Goal: Information Seeking & Learning: Learn about a topic

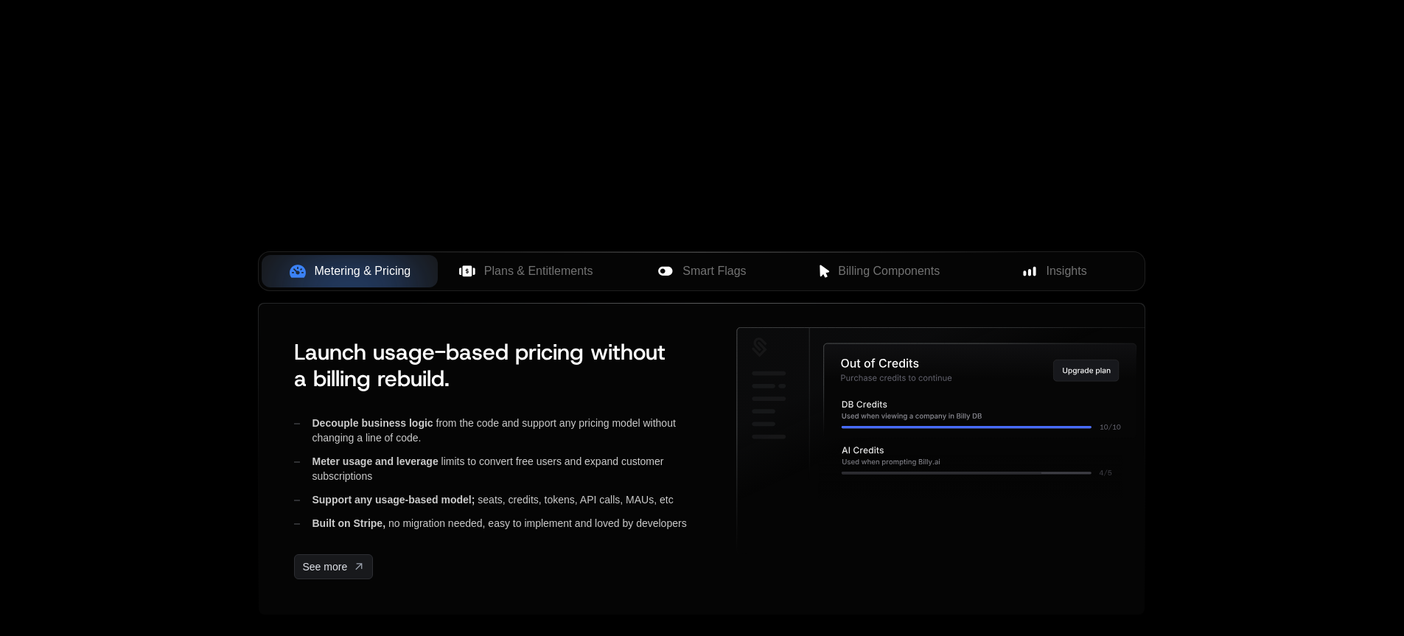
scroll to position [532, 0]
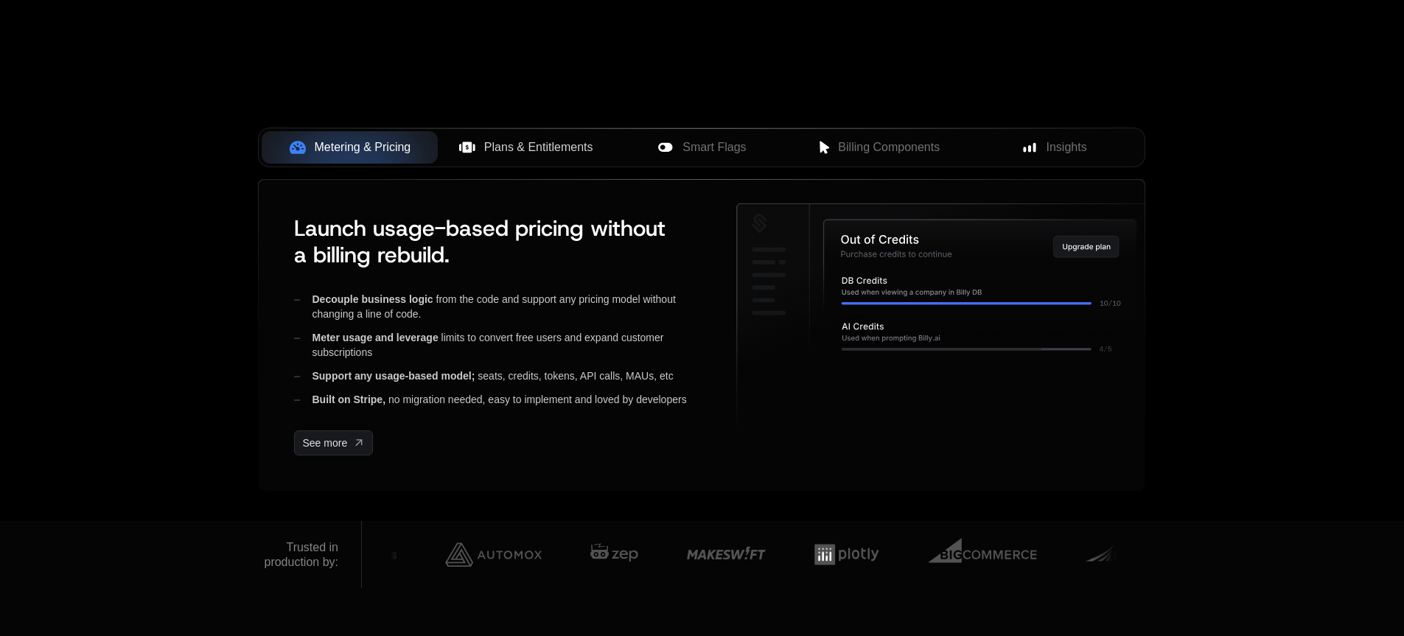
click at [531, 150] on span "Plans & Entitlements" at bounding box center [538, 148] width 109 height 18
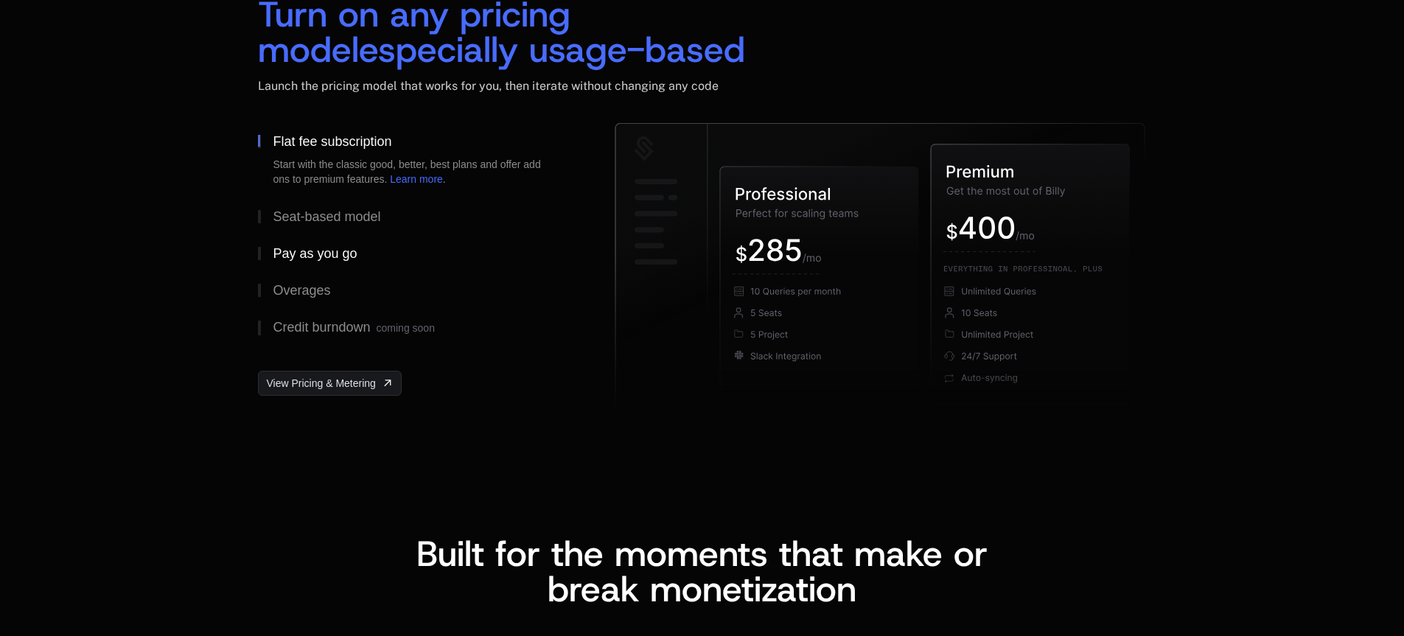
scroll to position [2285, 0]
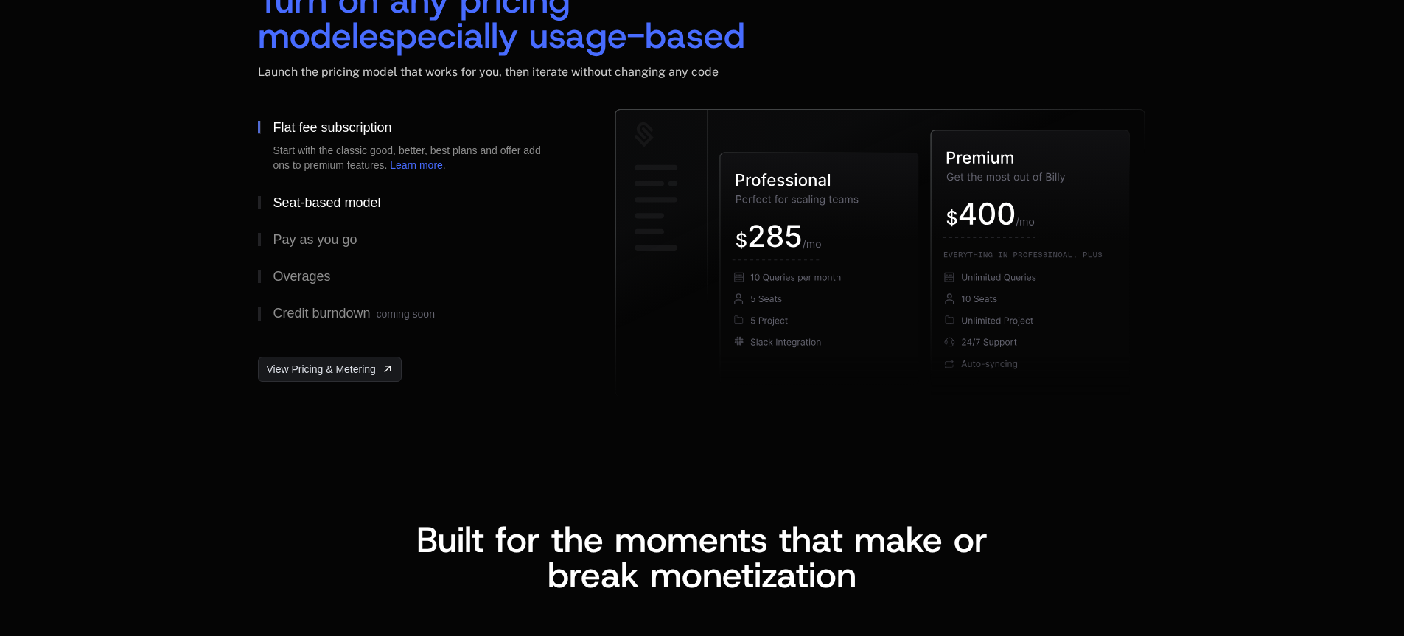
click at [314, 198] on div "Seat-based model" at bounding box center [327, 202] width 108 height 13
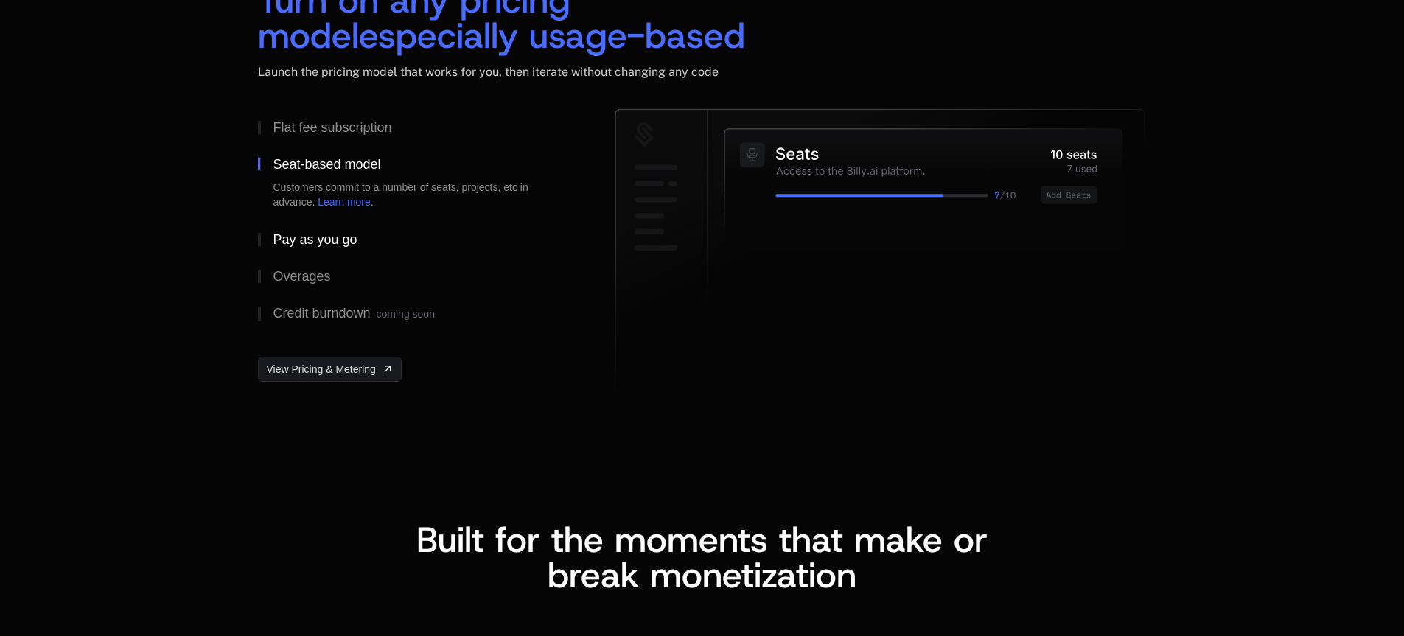
click at [317, 240] on div "Pay as you go" at bounding box center [315, 239] width 84 height 13
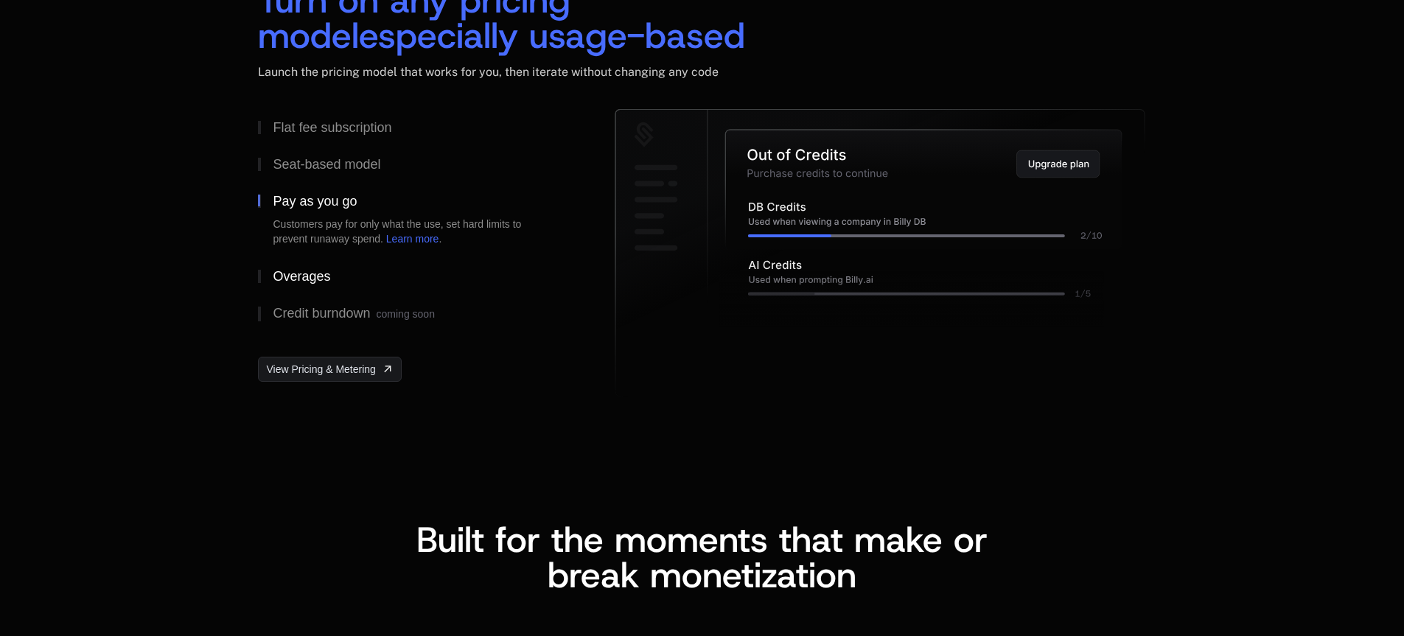
click at [312, 279] on div "Overages" at bounding box center [301, 276] width 57 height 13
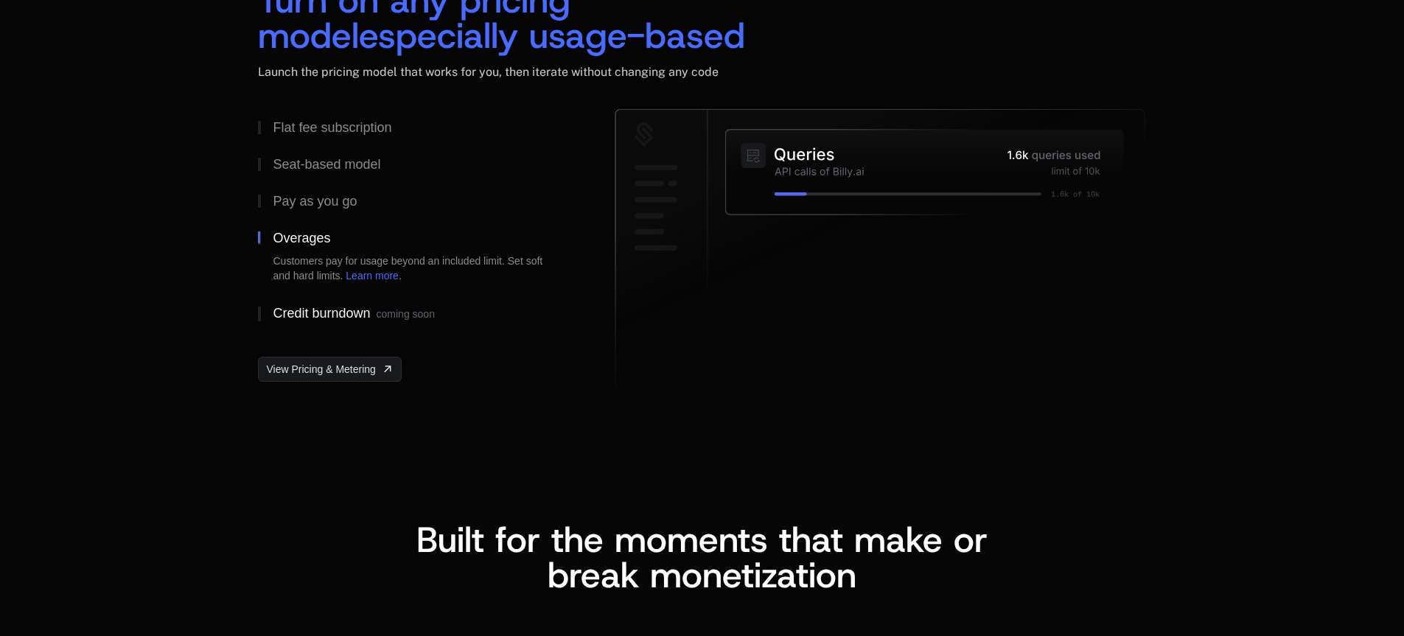
click at [326, 307] on div "Credit burndown coming soon" at bounding box center [353, 314] width 161 height 15
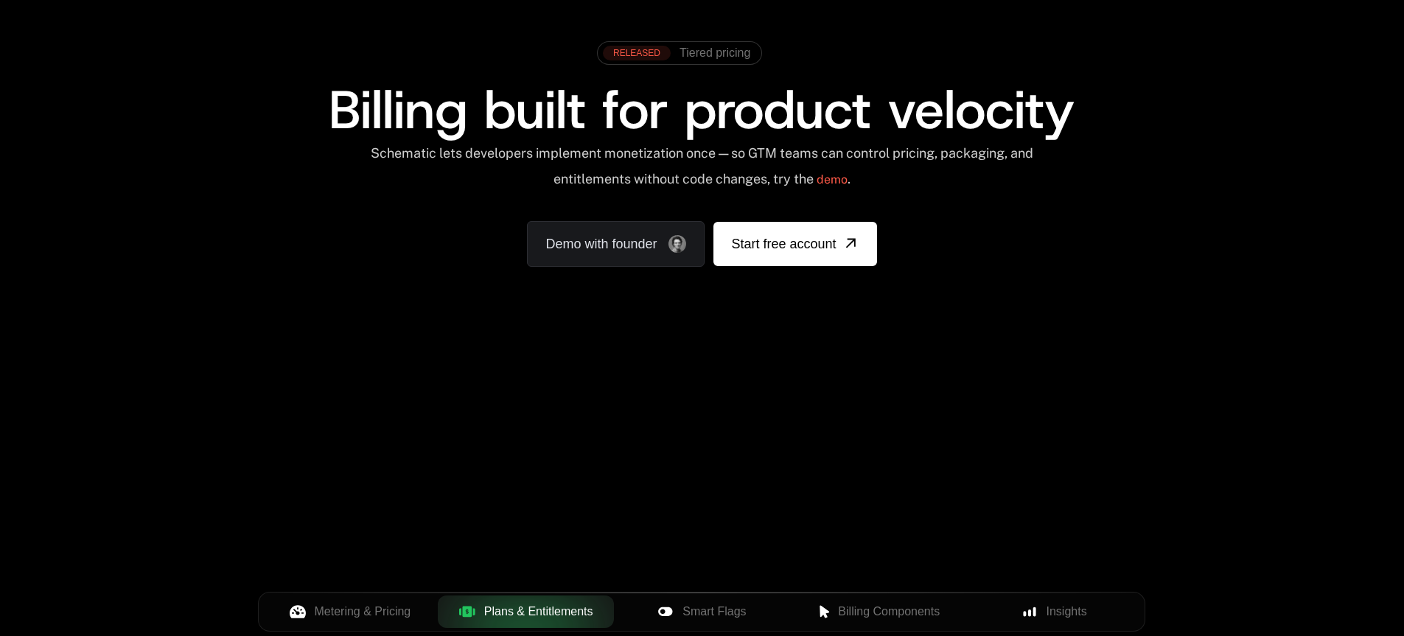
scroll to position [0, 0]
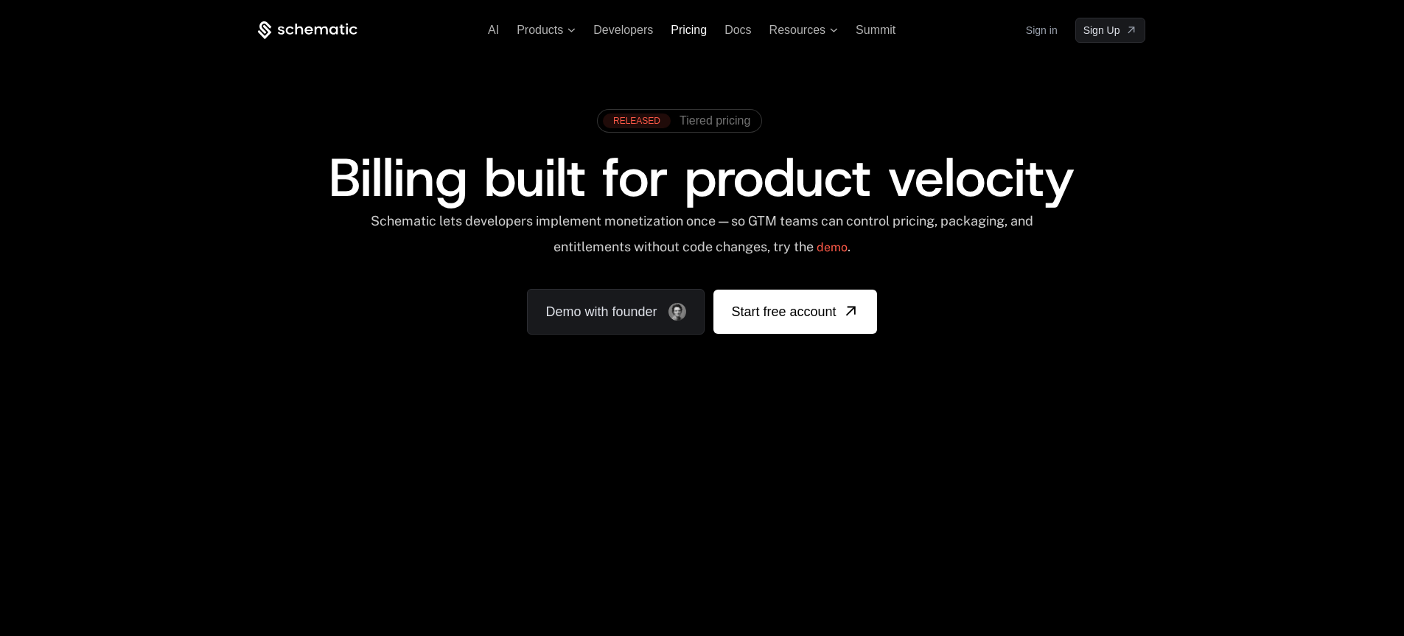
click at [696, 32] on span "Pricing" at bounding box center [689, 30] width 36 height 13
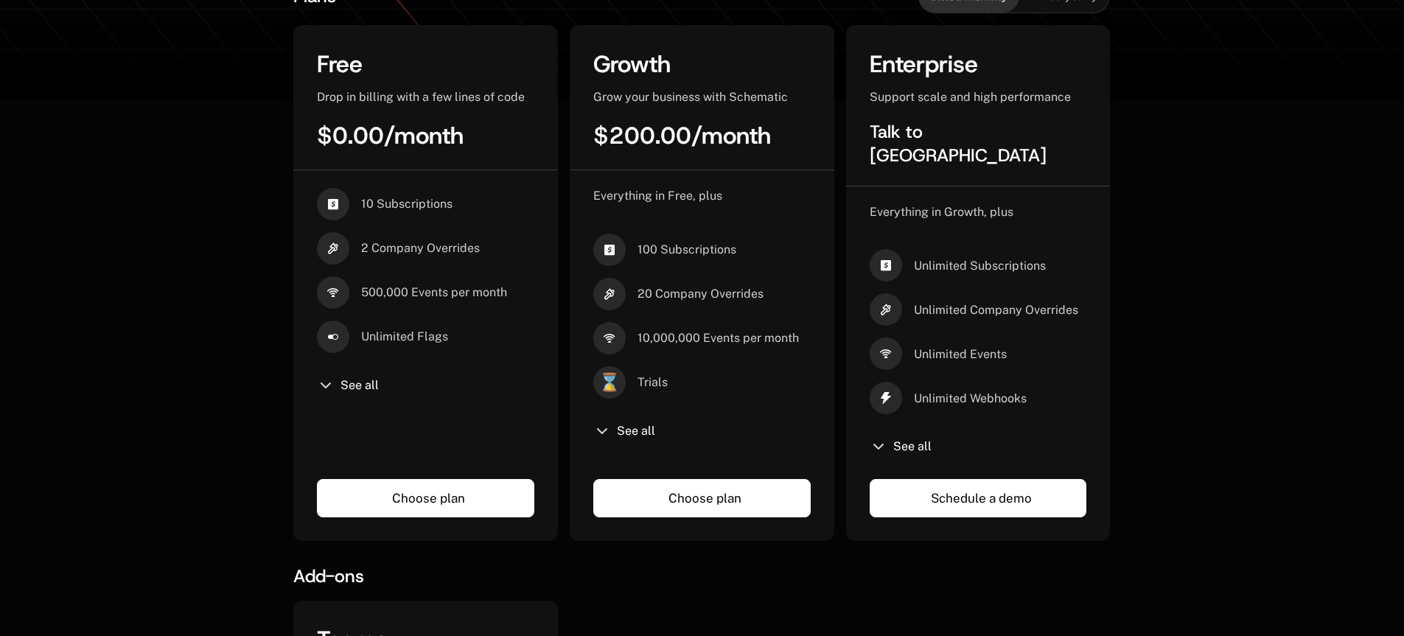
scroll to position [407, 0]
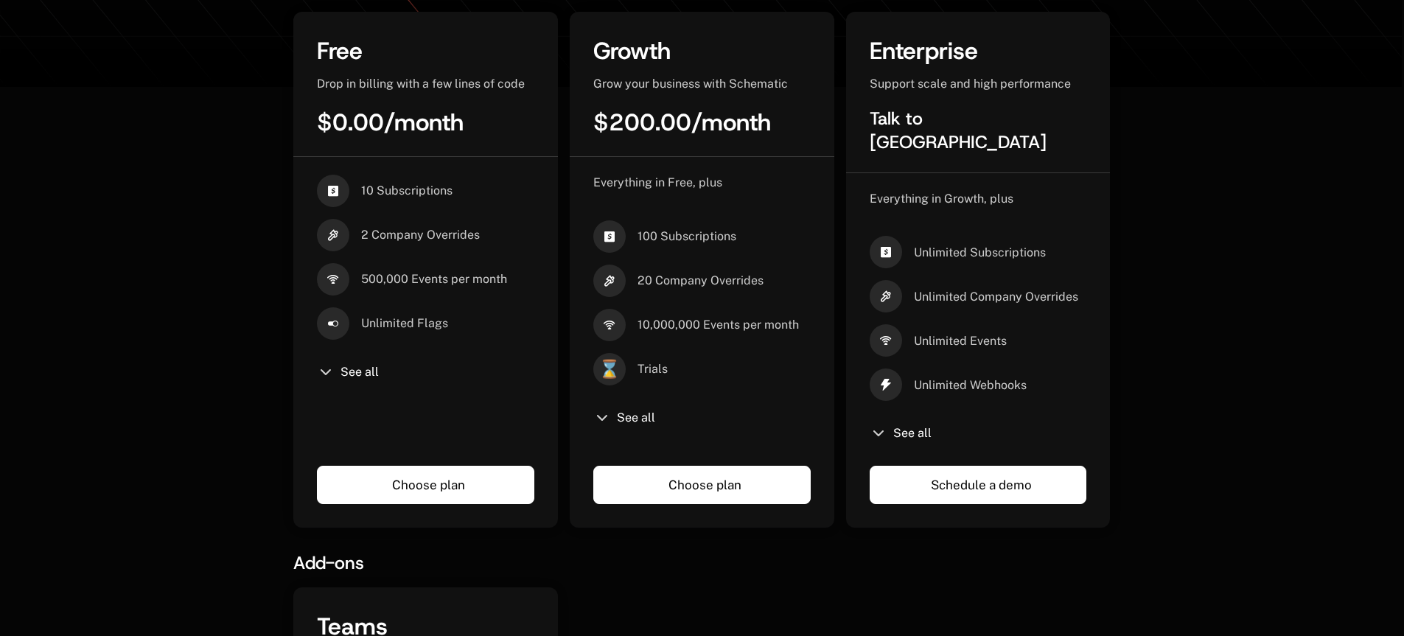
click at [326, 371] on icon at bounding box center [326, 372] width 18 height 18
click at [352, 371] on span "See all" at bounding box center [359, 372] width 38 height 12
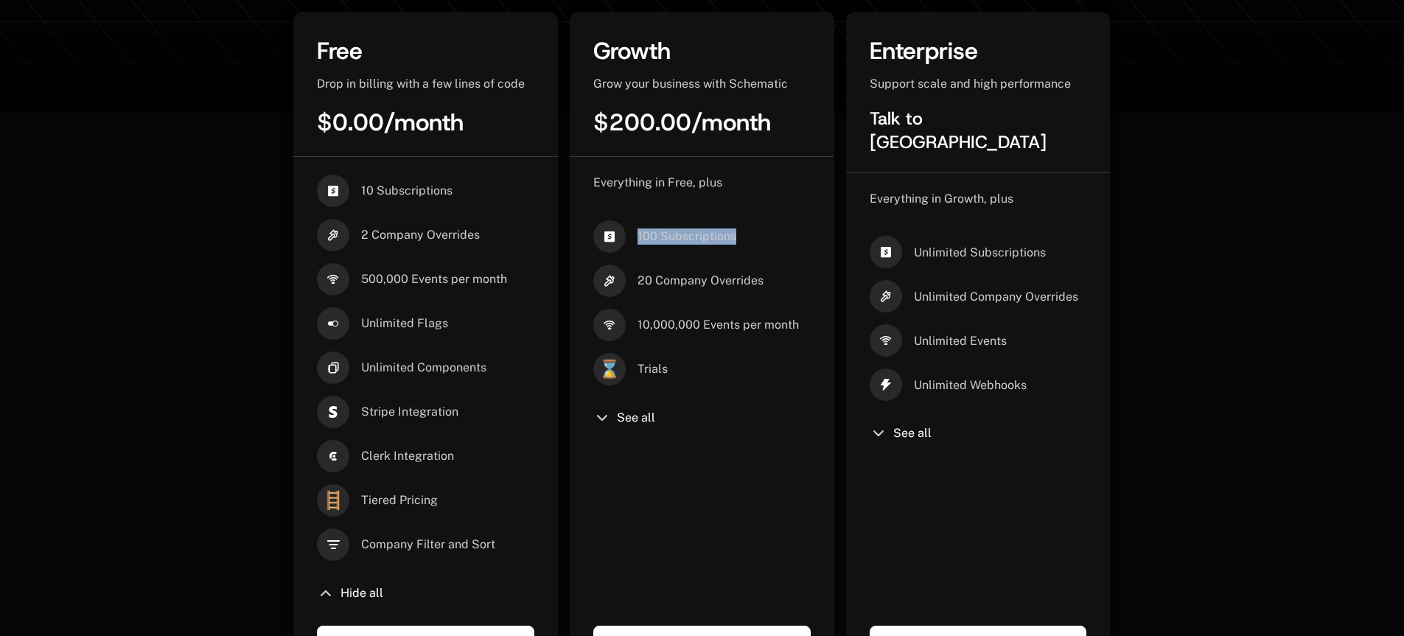
drag, startPoint x: 638, startPoint y: 237, endPoint x: 713, endPoint y: 245, distance: 75.7
click at [736, 237] on div "100 Subscriptions" at bounding box center [701, 236] width 217 height 32
drag, startPoint x: 637, startPoint y: 283, endPoint x: 773, endPoint y: 281, distance: 135.6
click at [773, 281] on div "20 Company Overrides" at bounding box center [701, 281] width 217 height 32
drag, startPoint x: 639, startPoint y: 324, endPoint x: 814, endPoint y: 315, distance: 175.6
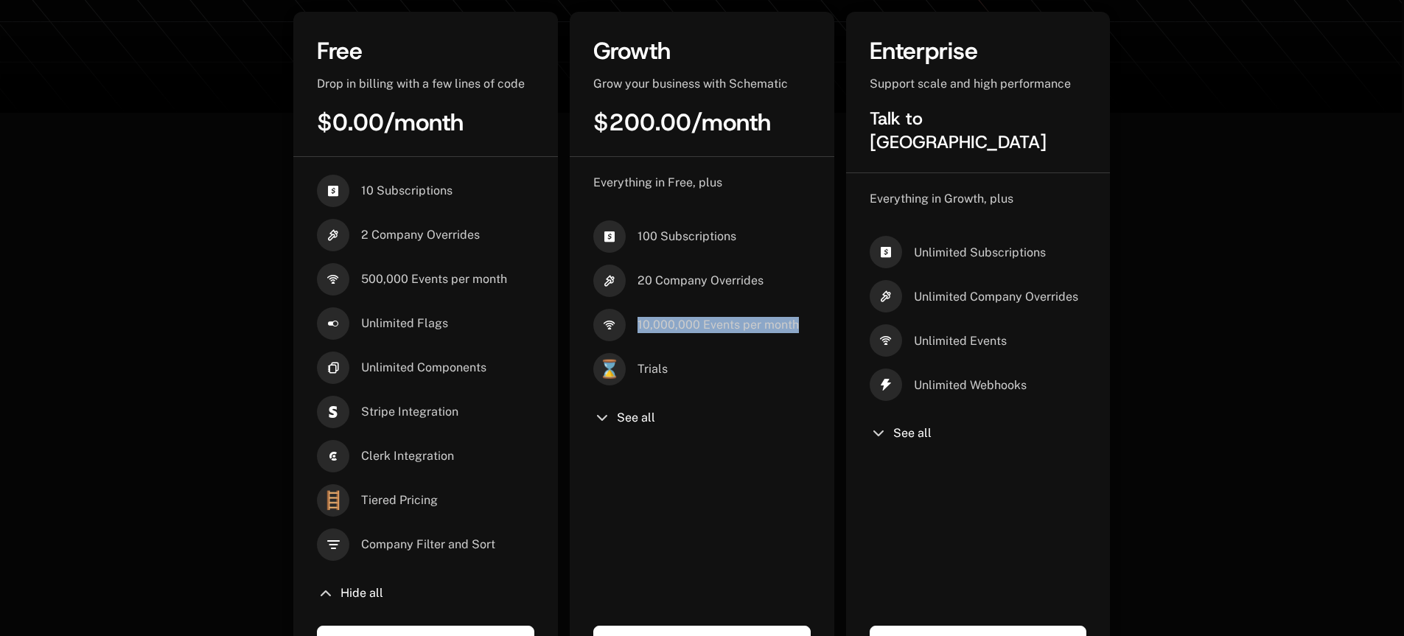
click at [814, 319] on div "Everything in Free, plus 100 Subscriptions 20 Company Overrides 10,000,000 Even…" at bounding box center [702, 410] width 265 height 507
click at [805, 270] on div "20 Company Overrides" at bounding box center [701, 281] width 217 height 32
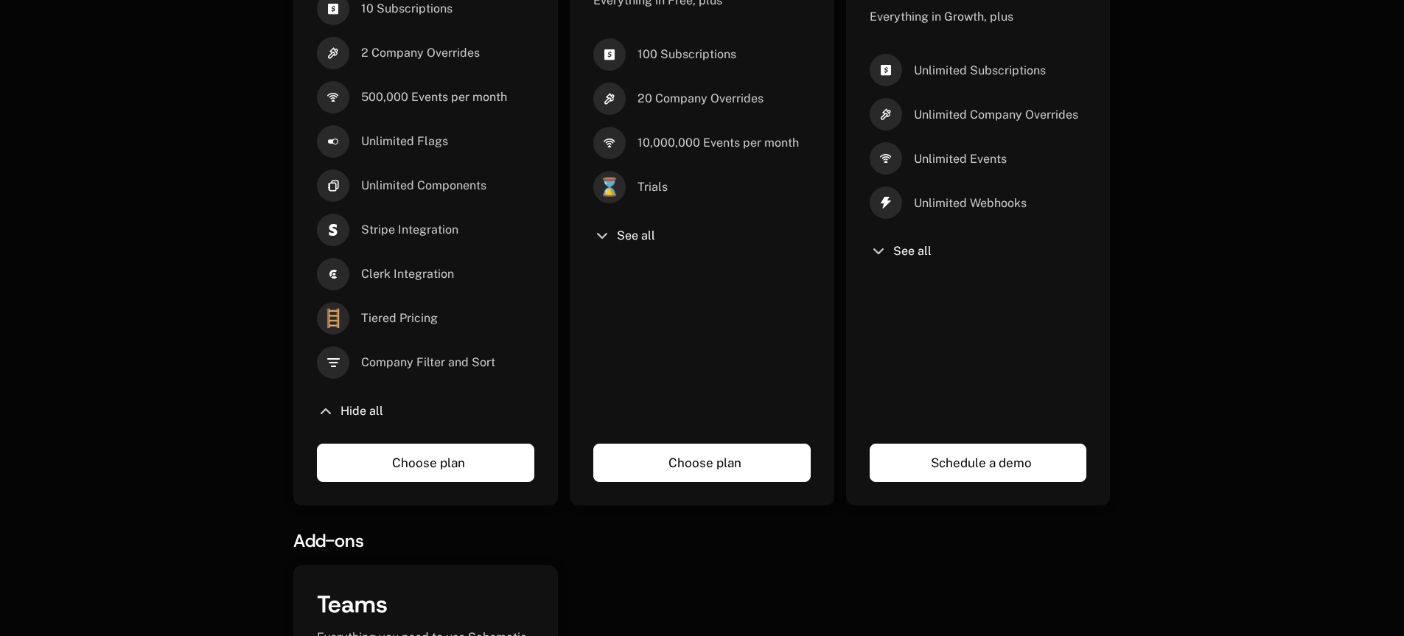
scroll to position [592, 0]
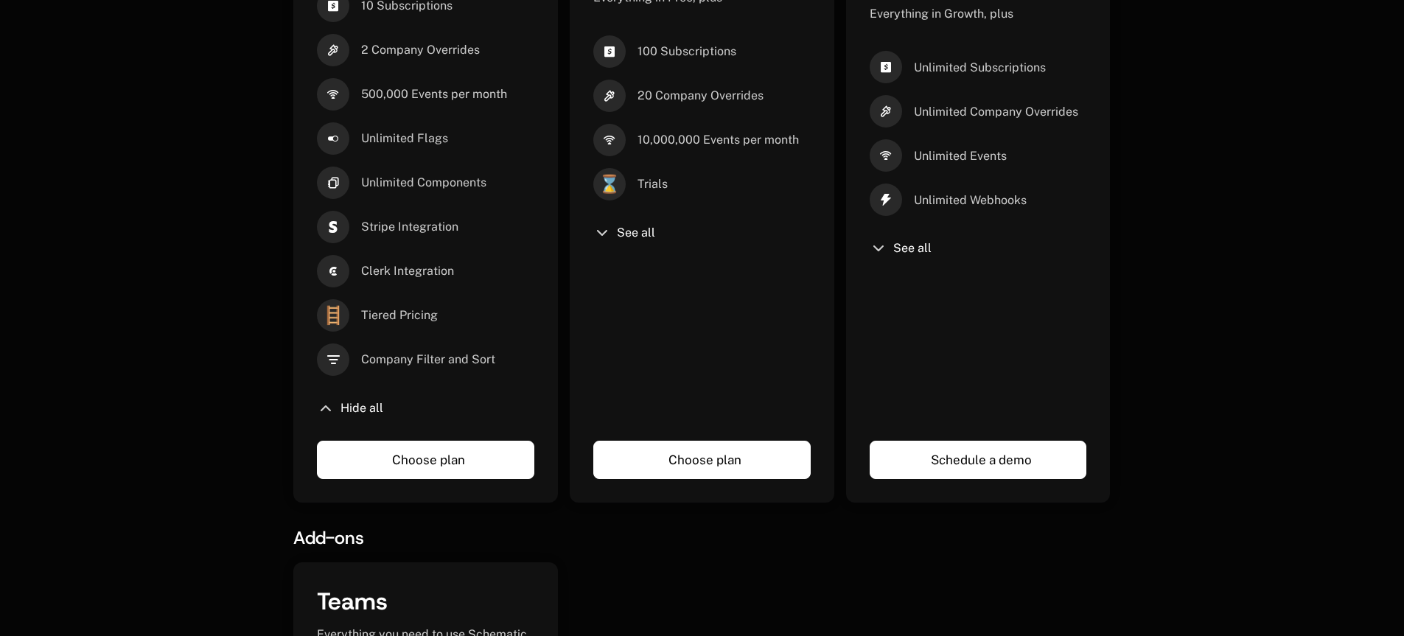
click at [886, 239] on div "See all" at bounding box center [977, 248] width 217 height 18
click at [877, 239] on icon at bounding box center [878, 248] width 18 height 18
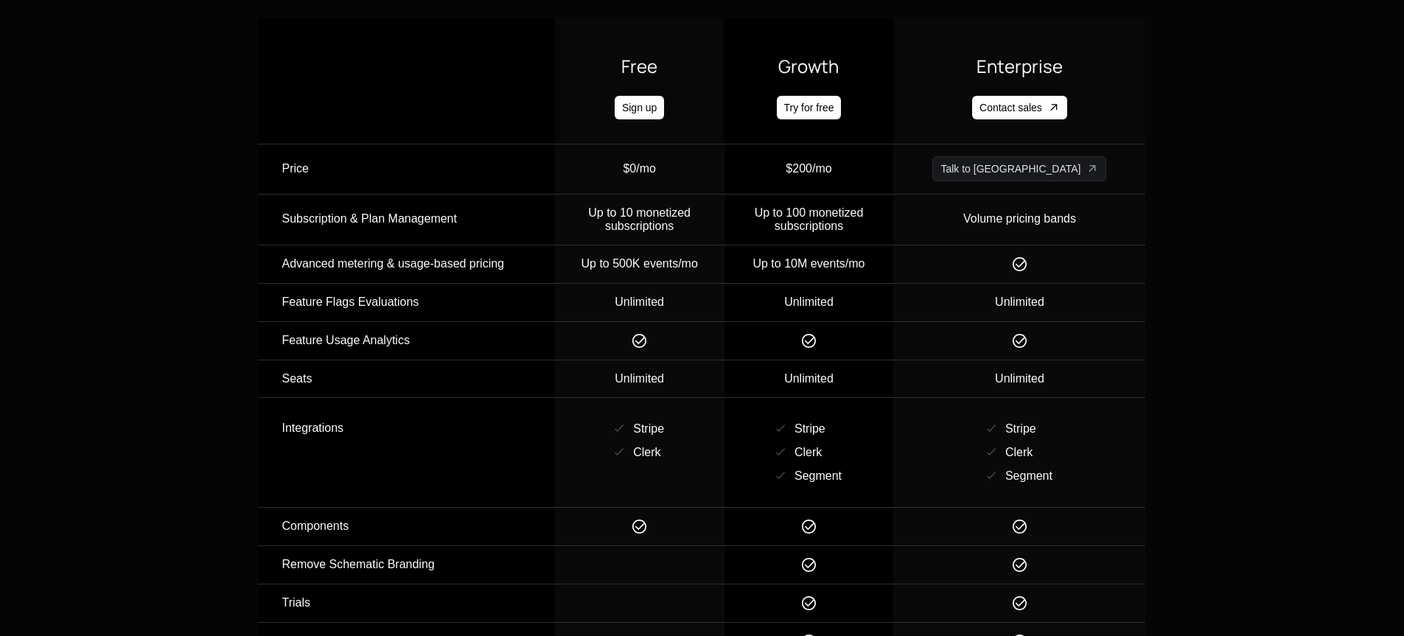
scroll to position [1659, 0]
